Goal: Use online tool/utility: Utilize a website feature to perform a specific function

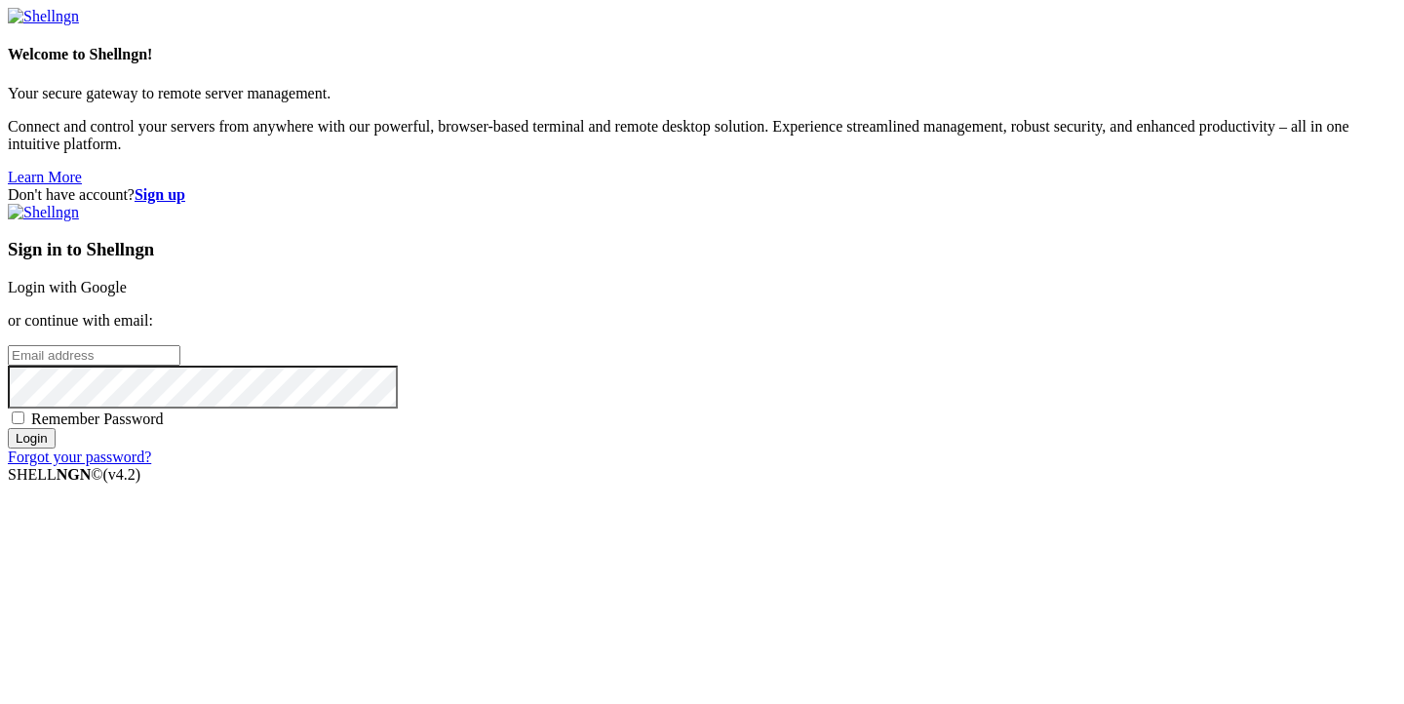
type input "[PERSON_NAME][EMAIL_ADDRESS][DOMAIN_NAME]"
click at [56, 448] on input "Login" at bounding box center [32, 438] width 48 height 20
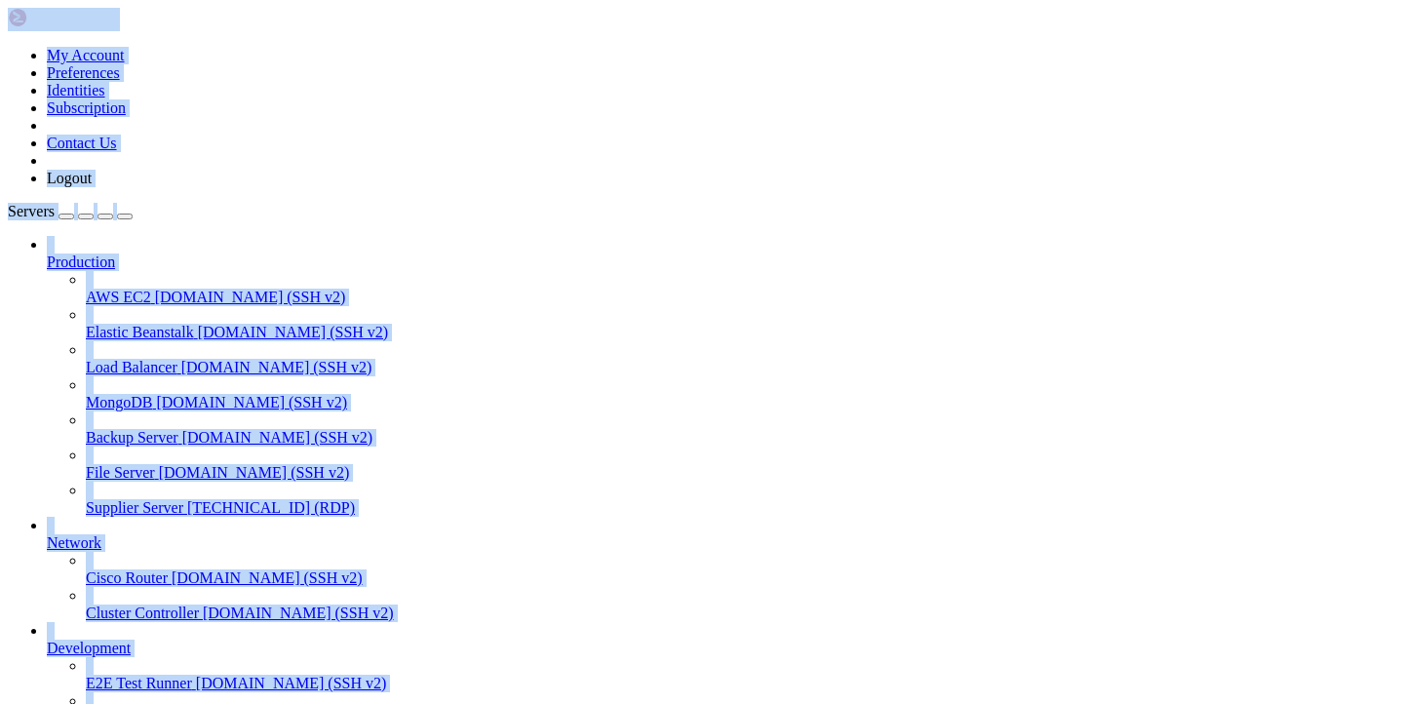
click at [177, 499] on span "Supplier Server" at bounding box center [134, 507] width 97 height 17
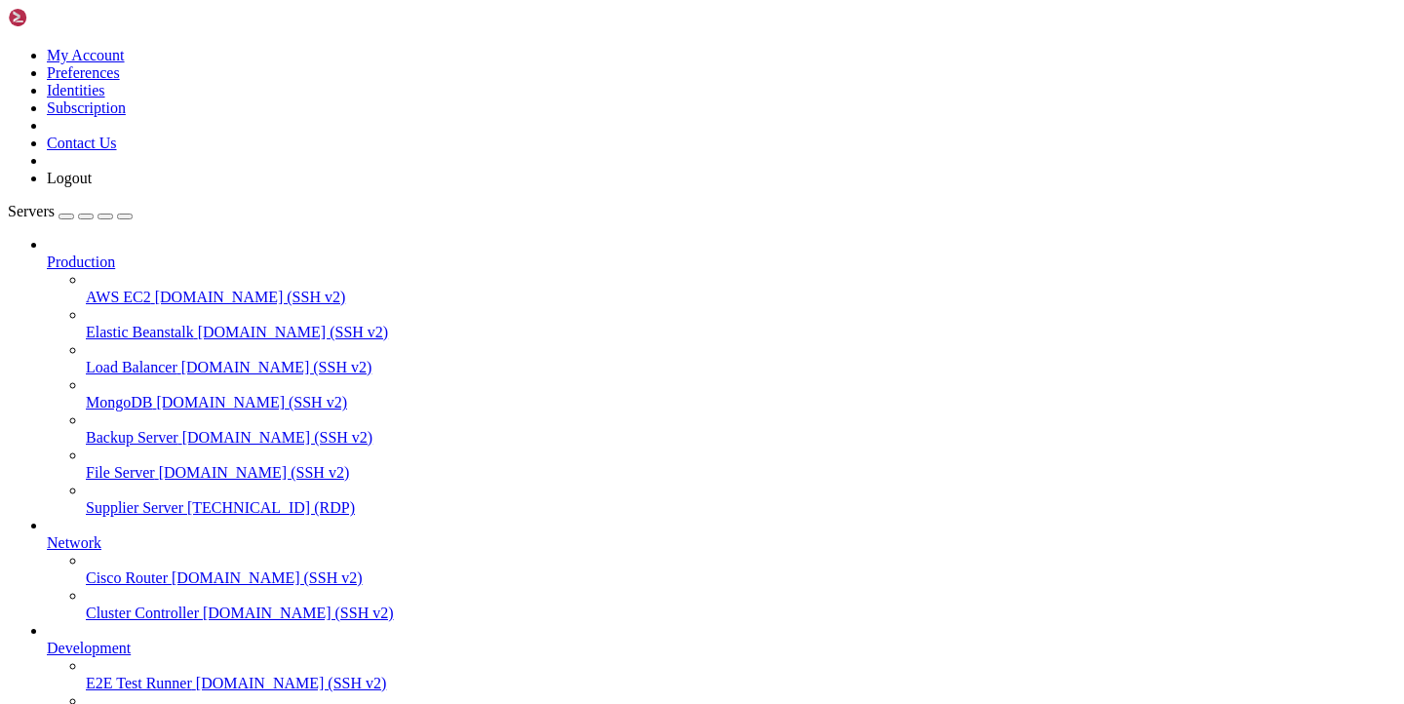
drag, startPoint x: 278, startPoint y: 1340, endPoint x: 407, endPoint y: 1340, distance: 128.7
